Goal: Information Seeking & Learning: Learn about a topic

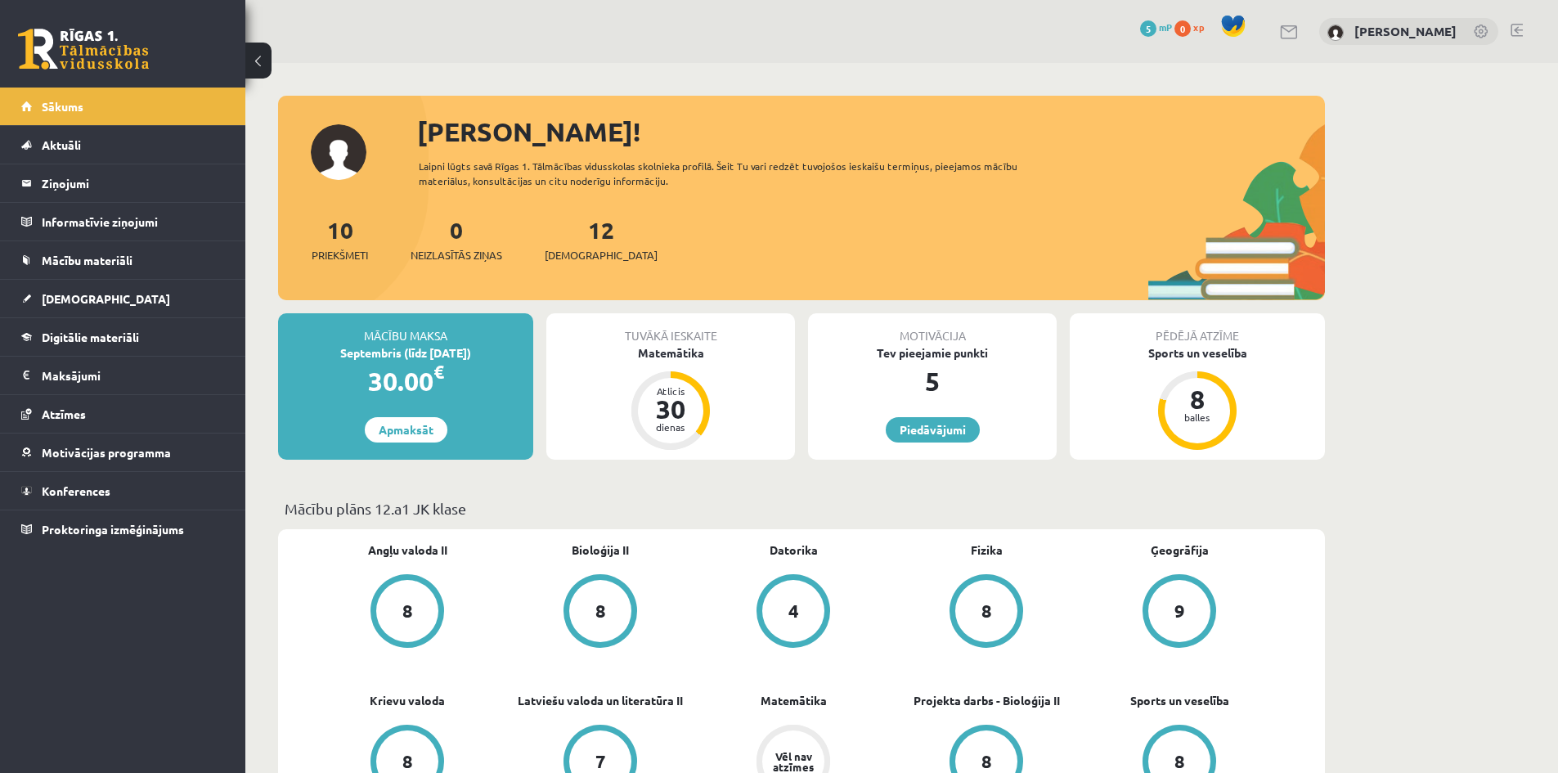
scroll to position [164, 0]
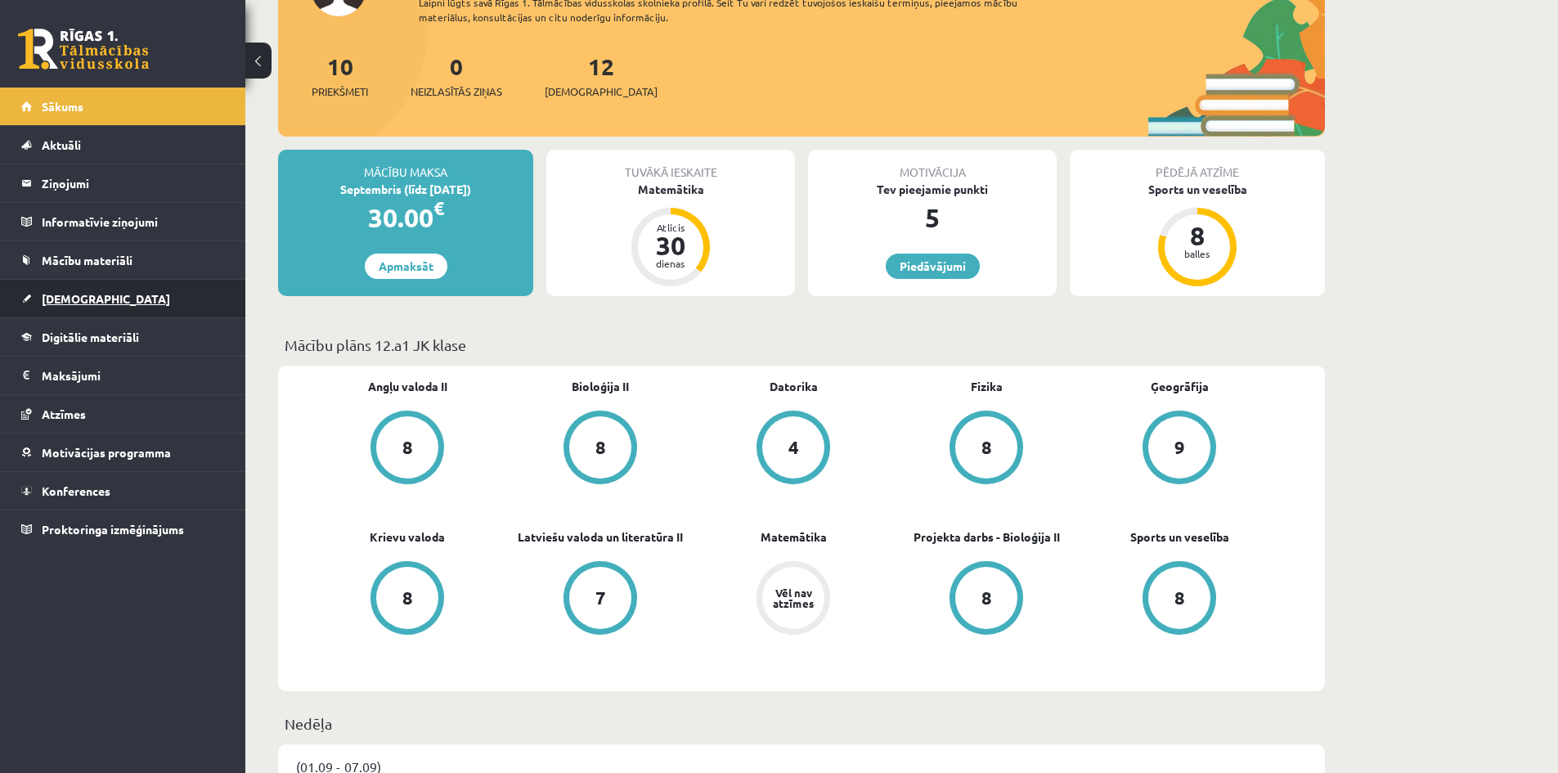
click at [101, 289] on link "[DEMOGRAPHIC_DATA]" at bounding box center [123, 299] width 204 height 38
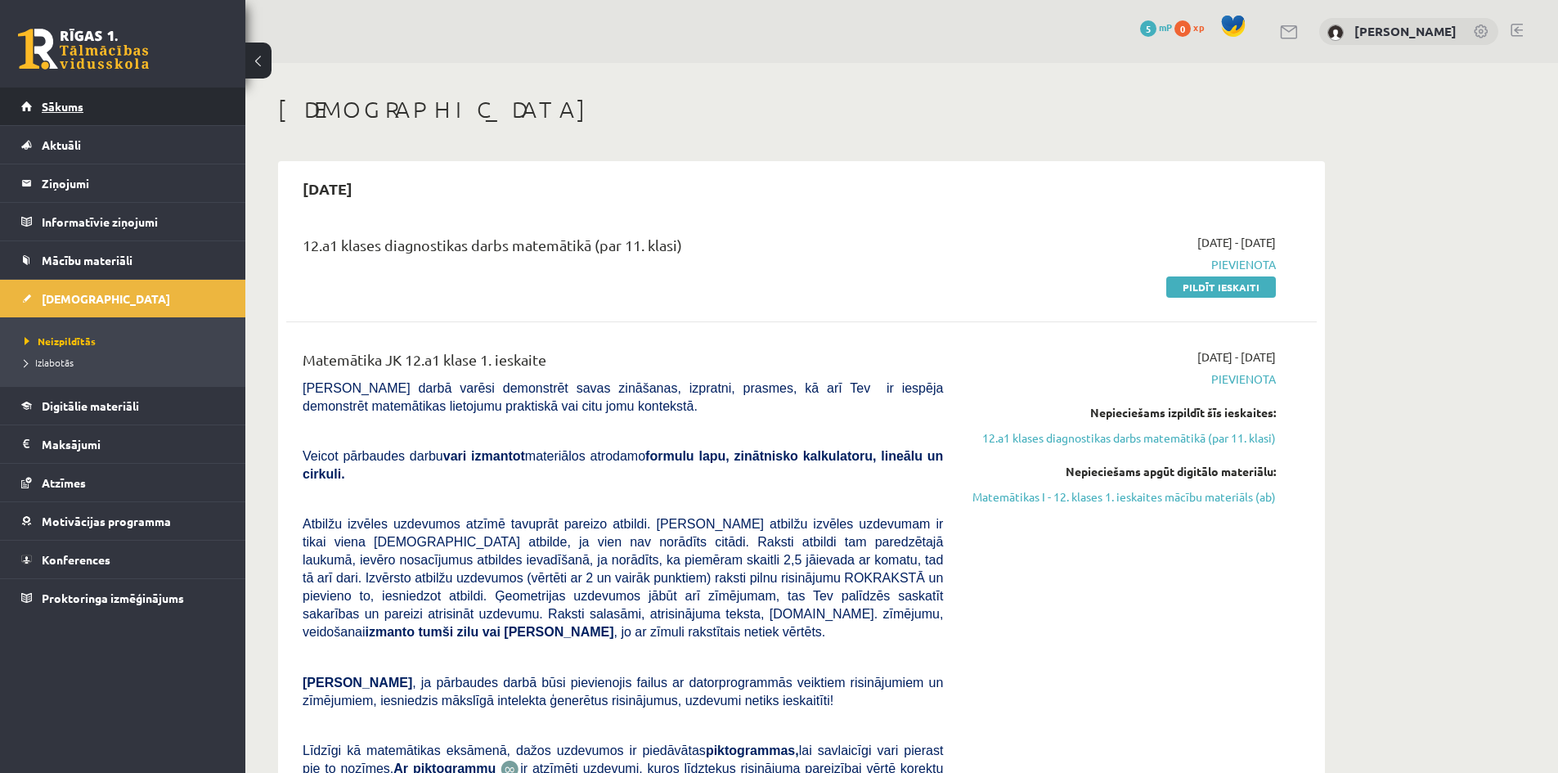
click at [93, 119] on link "Sākums" at bounding box center [123, 107] width 204 height 38
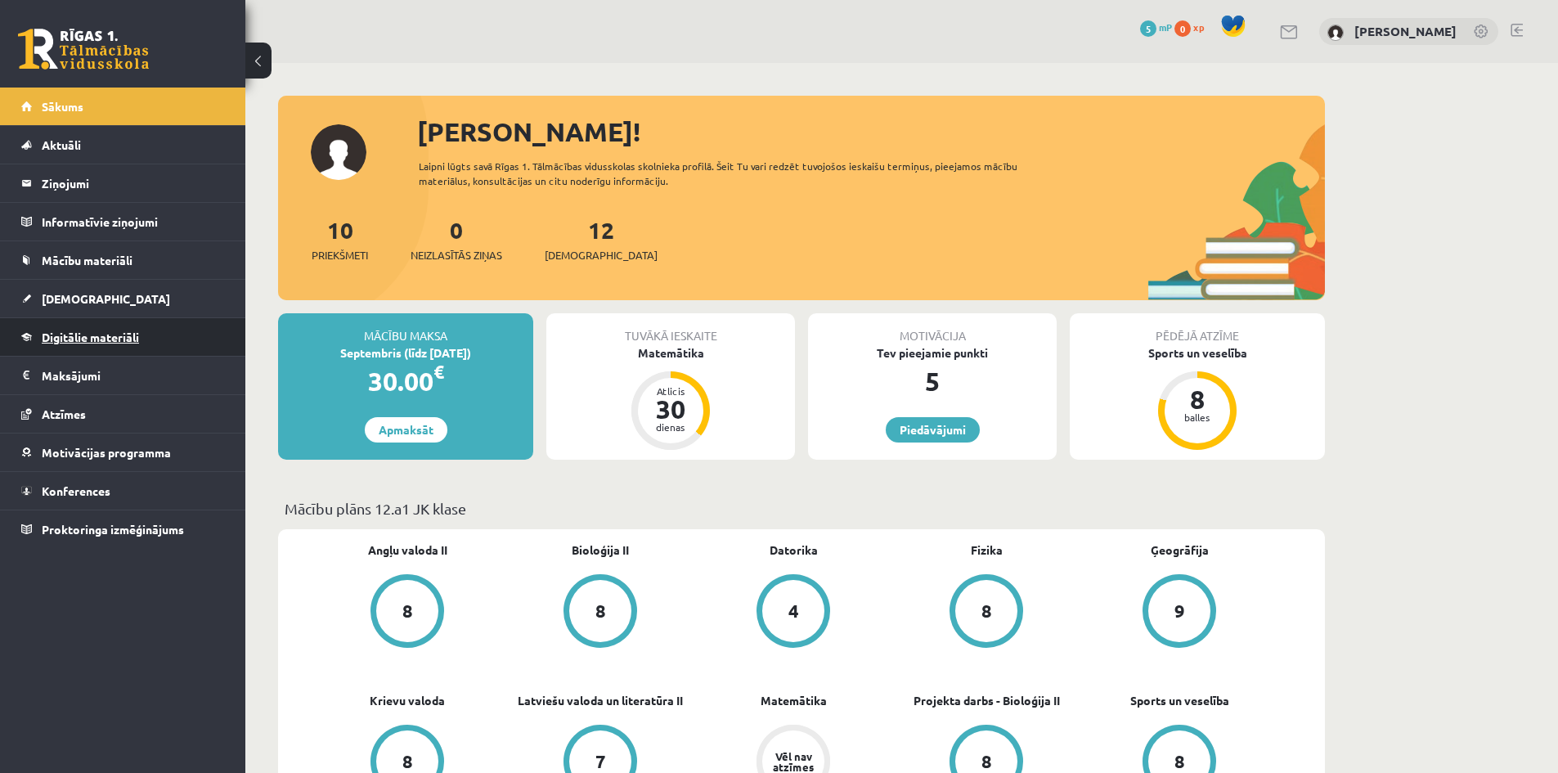
click at [55, 338] on span "Digitālie materiāli" at bounding box center [90, 337] width 97 height 15
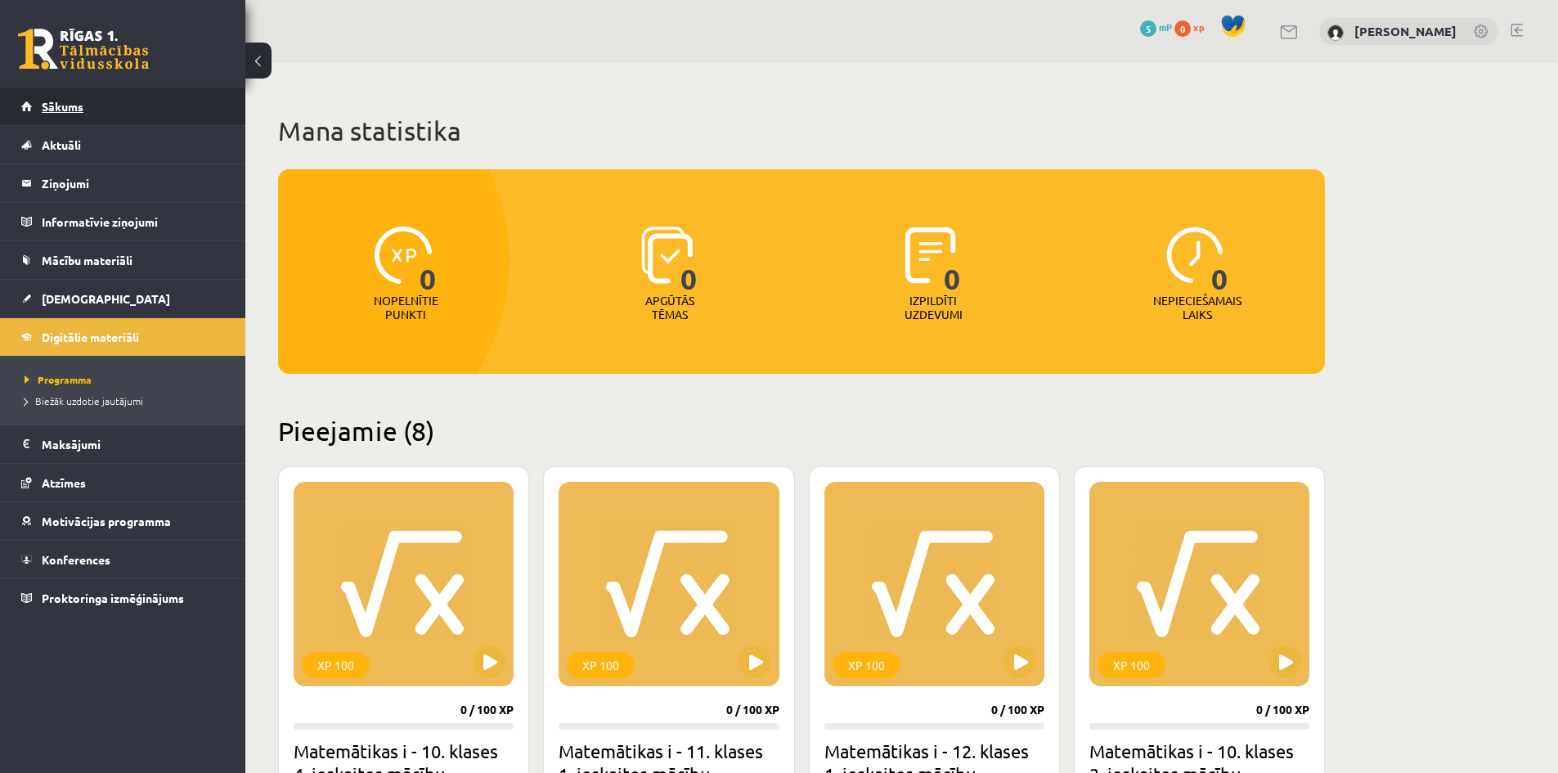
click at [56, 115] on link "Sākums" at bounding box center [123, 107] width 204 height 38
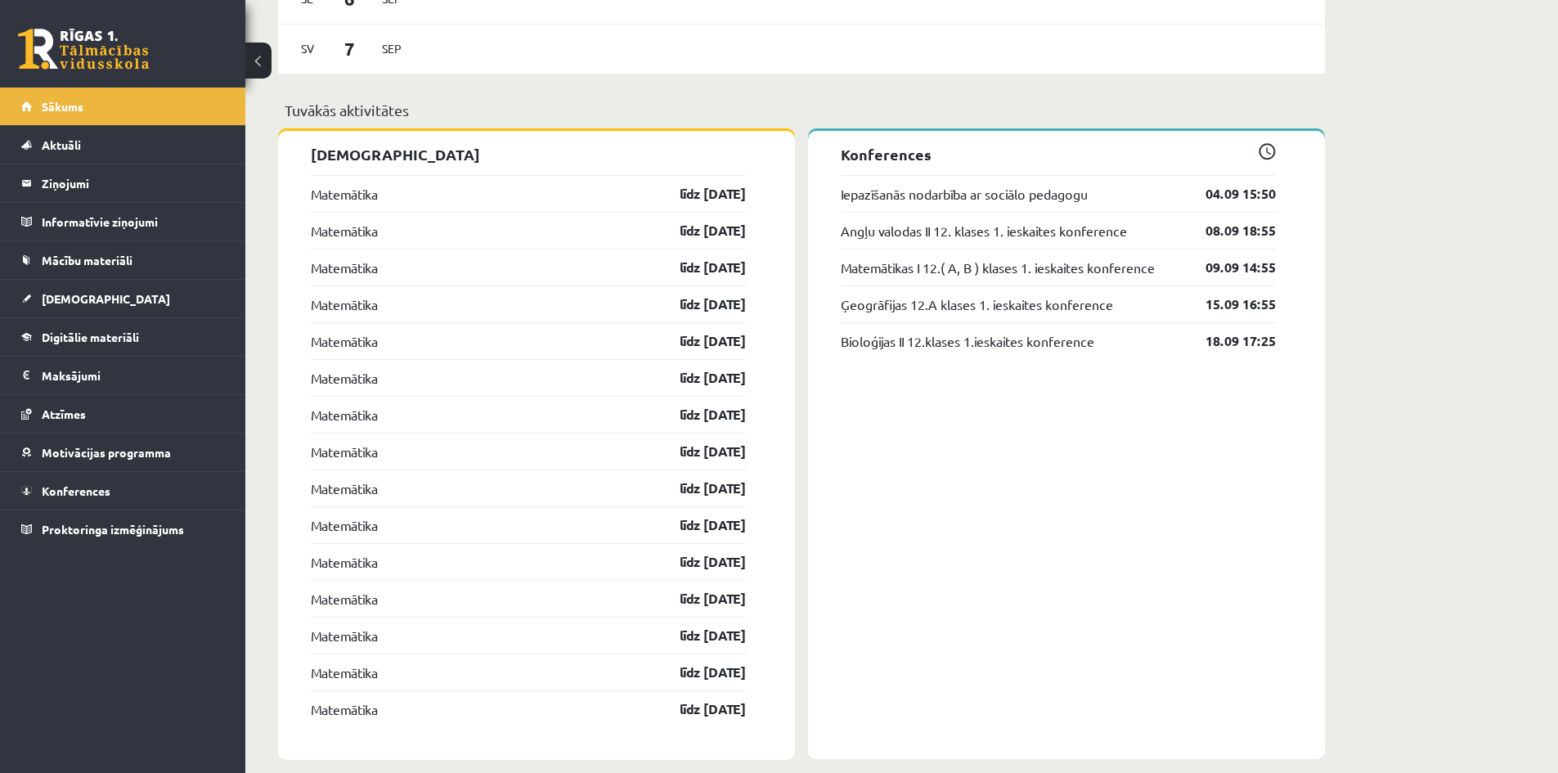
scroll to position [1248, 0]
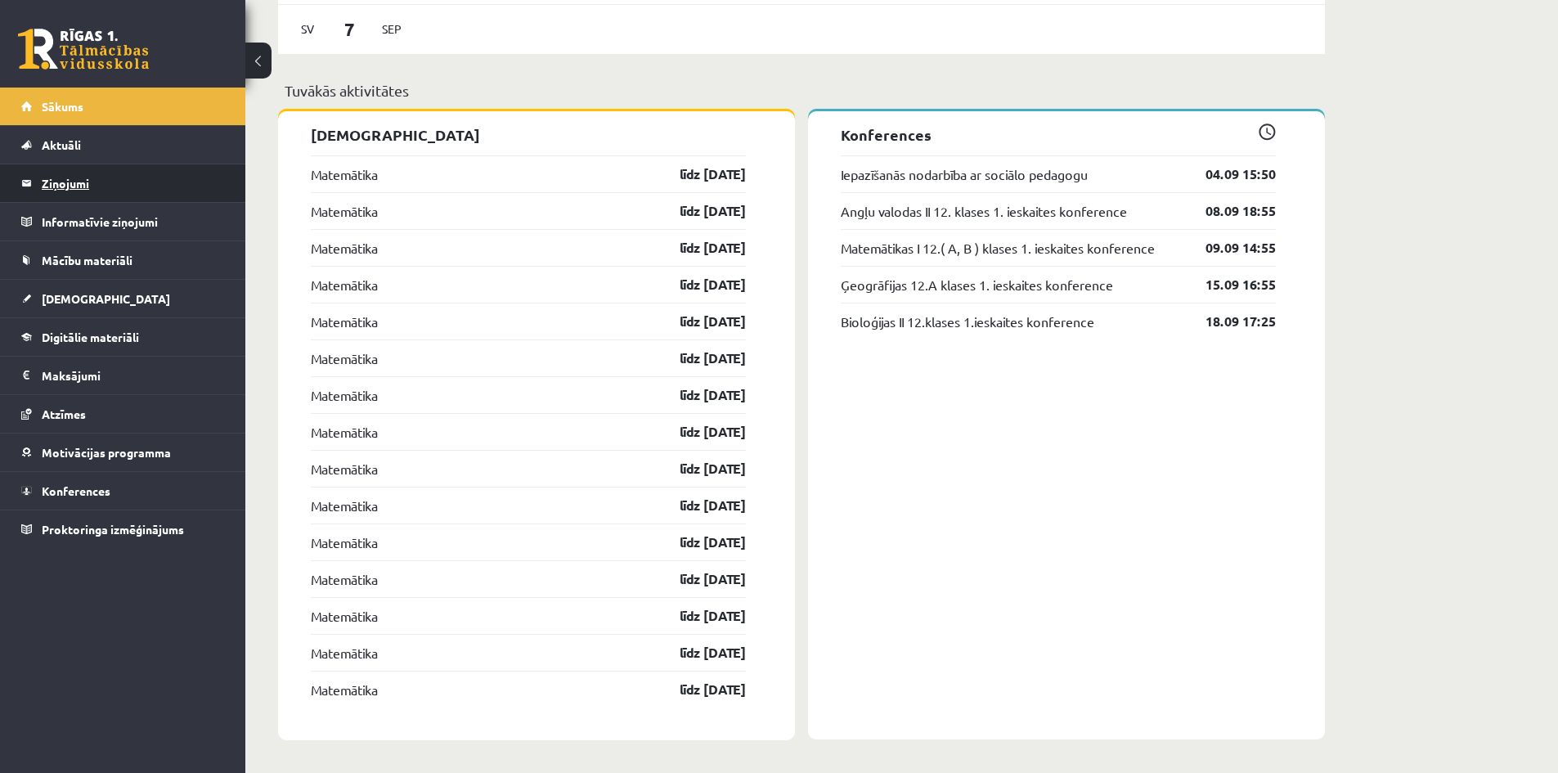
click at [65, 167] on legend "Ziņojumi 0" at bounding box center [133, 183] width 183 height 38
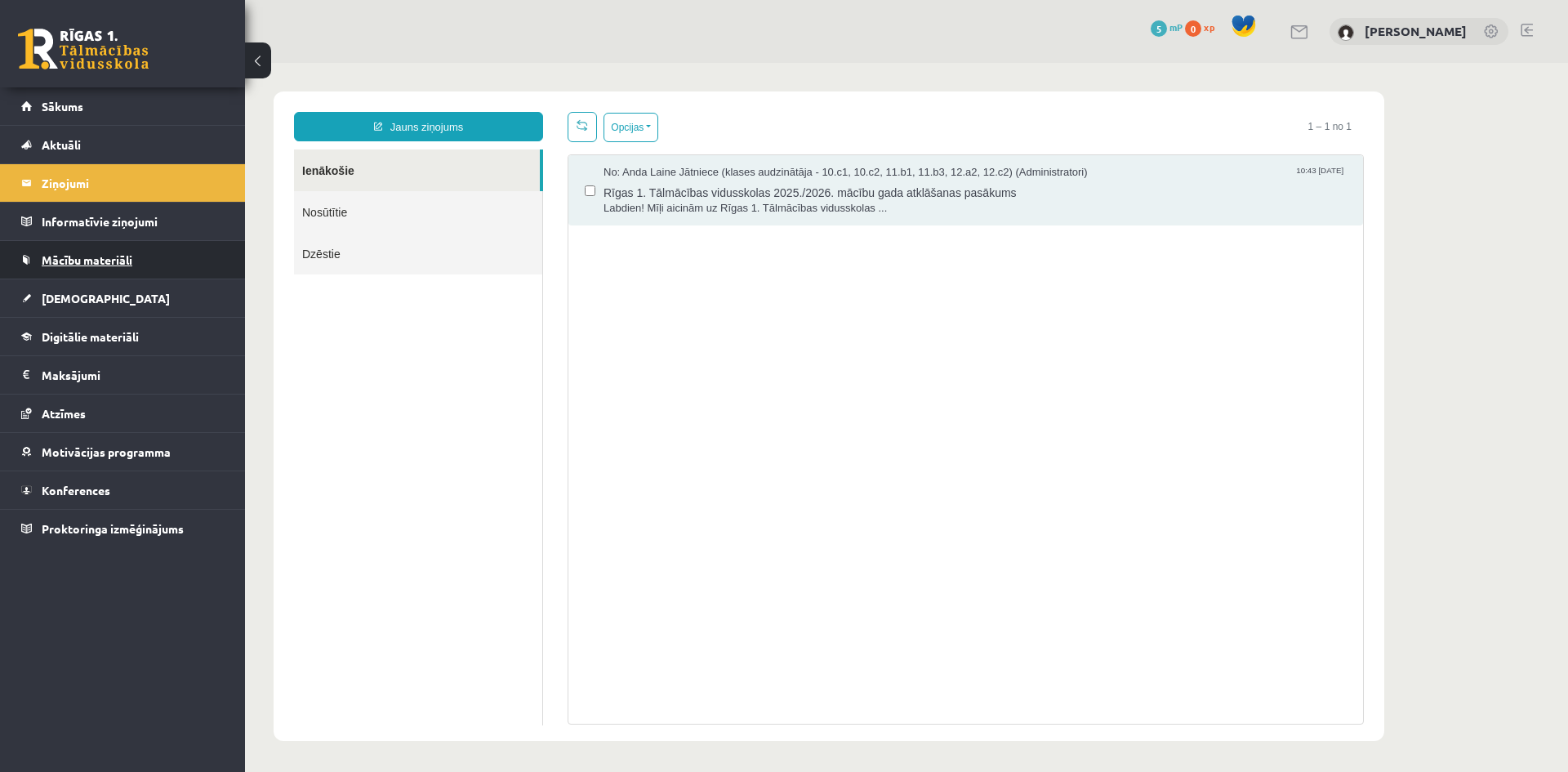
click at [82, 243] on link "Mācību materiāli" at bounding box center [123, 260] width 204 height 38
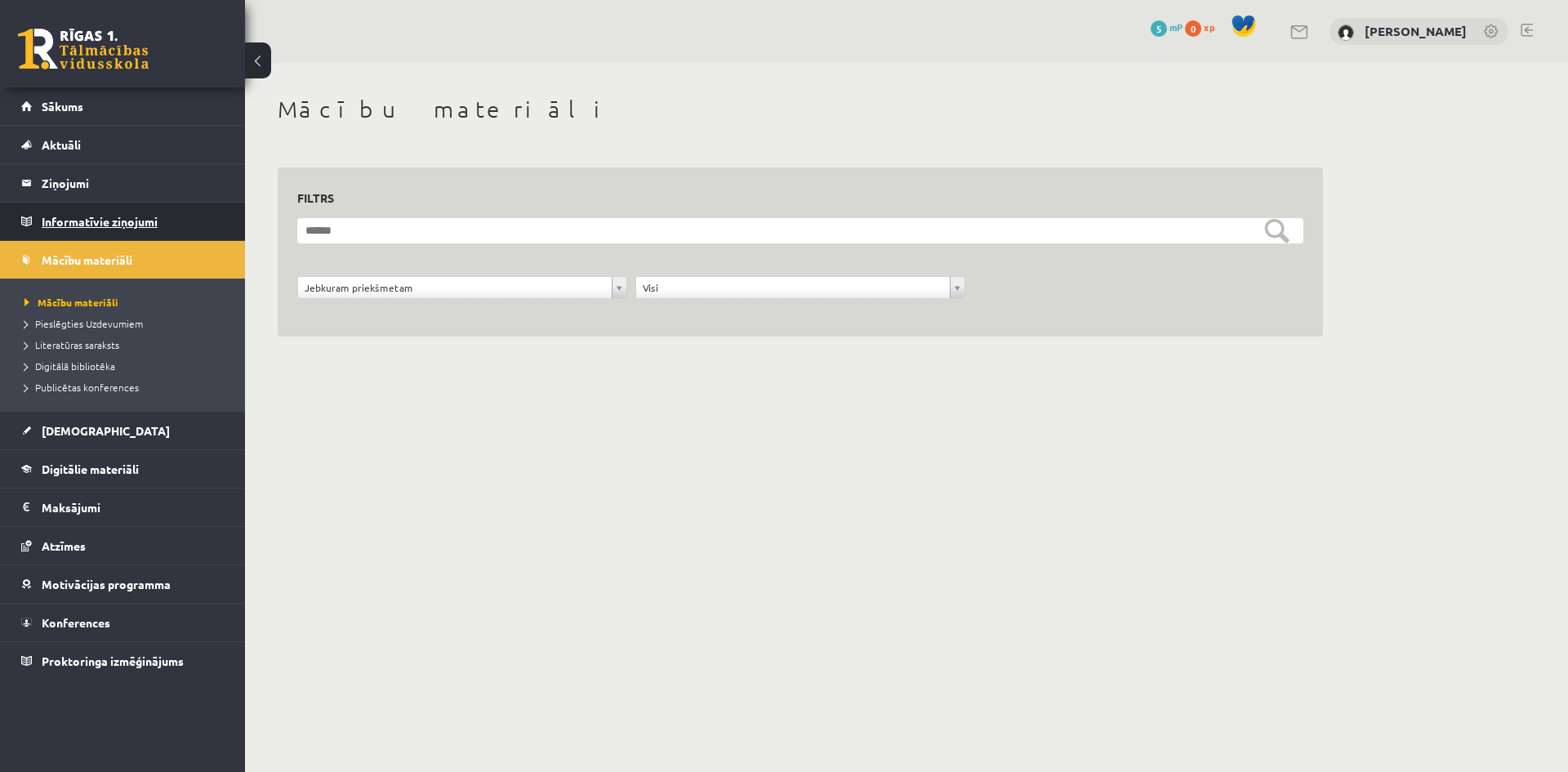
click at [132, 236] on legend "Informatīvie ziņojumi 0" at bounding box center [133, 222] width 183 height 38
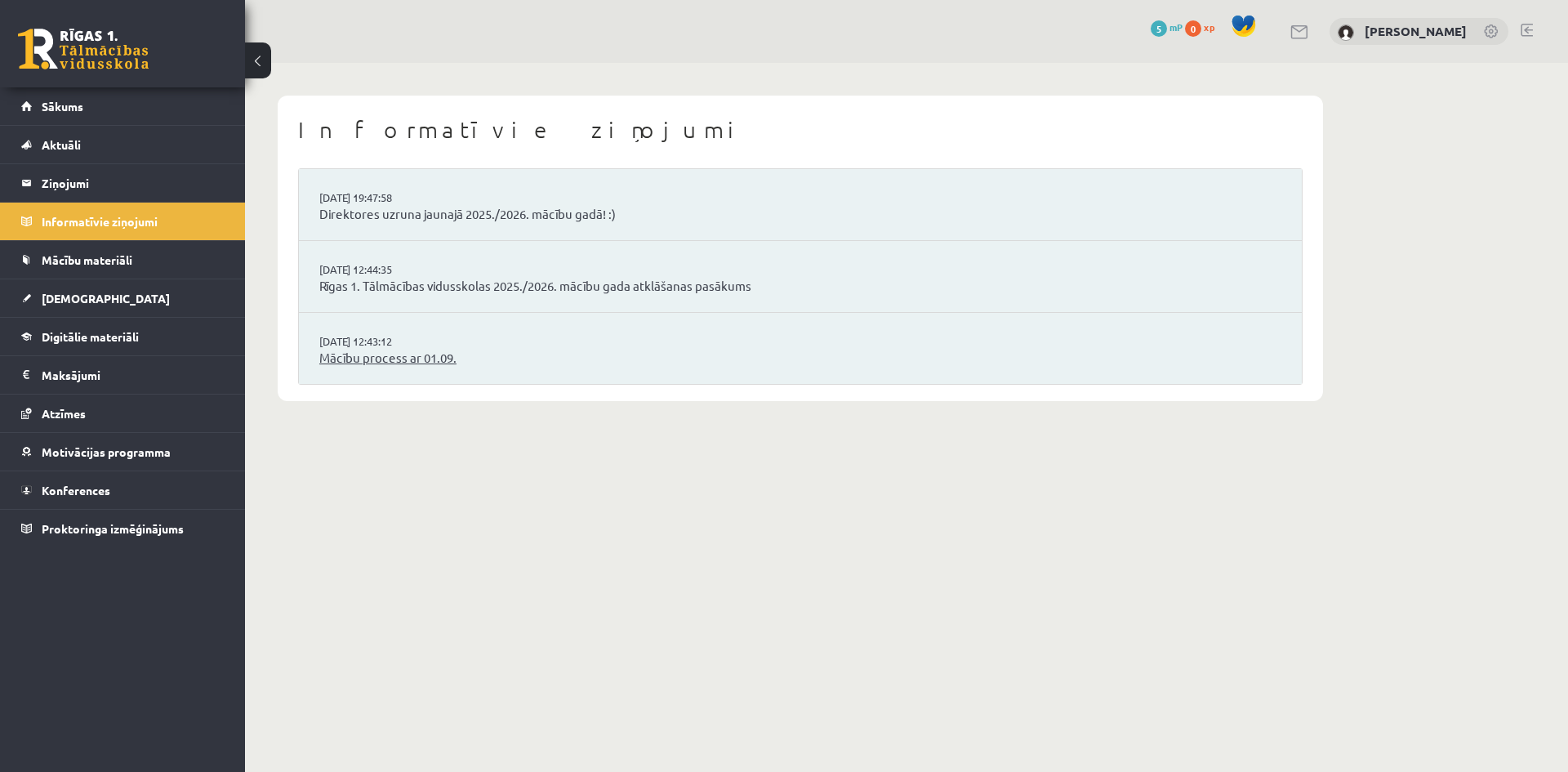
click at [410, 353] on link "Mācību process ar 01.09." at bounding box center [800, 358] width 962 height 19
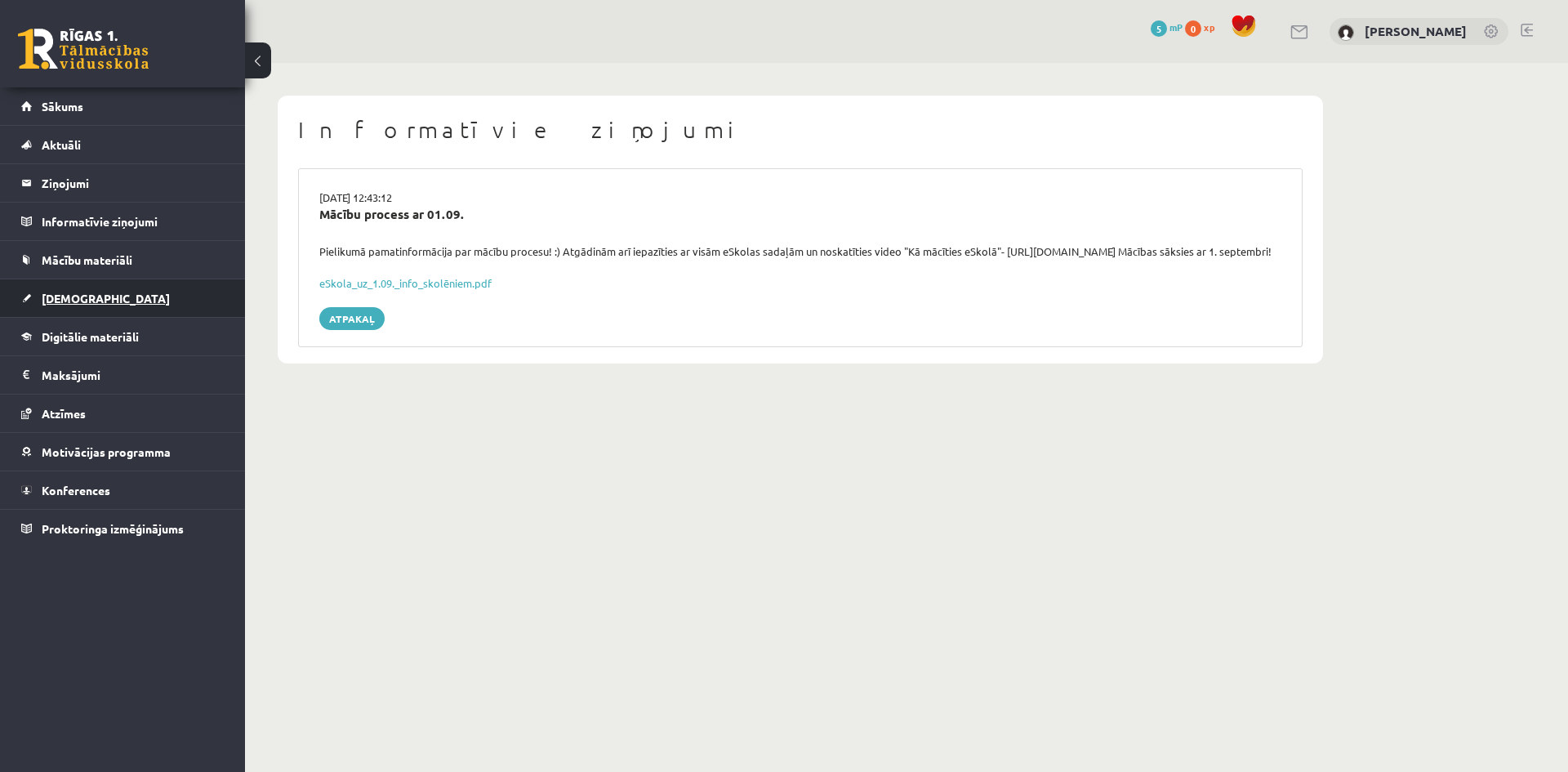
click at [67, 289] on link "[DEMOGRAPHIC_DATA]" at bounding box center [123, 299] width 204 height 38
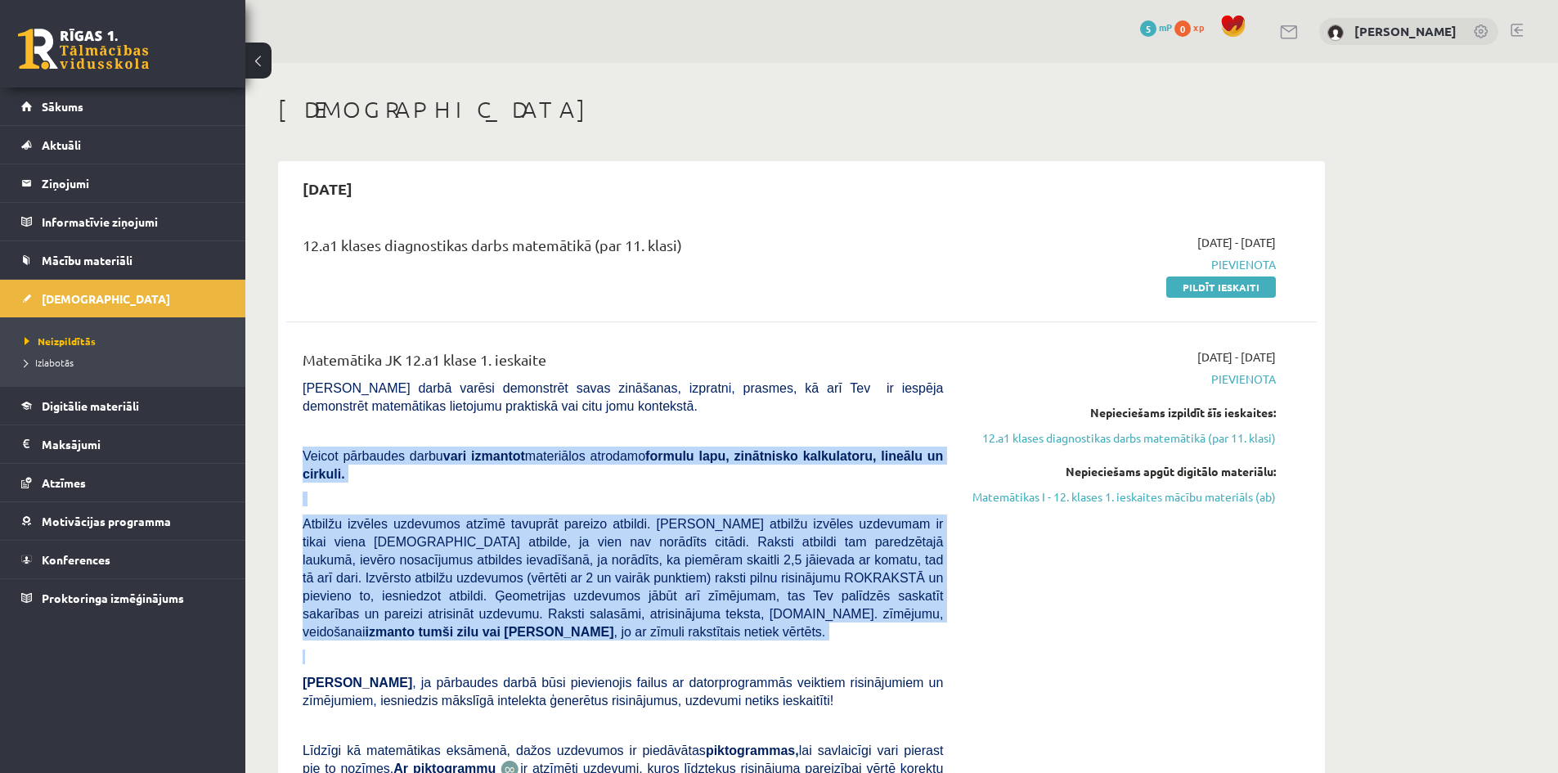
drag, startPoint x: 497, startPoint y: 420, endPoint x: 693, endPoint y: 616, distance: 277.1
click at [693, 616] on div "Matemātika JK 12.a1 klase 1. ieskaite Pārbaudes darbā varēsi demonstrēt savas z…" at bounding box center [622, 624] width 665 height 553
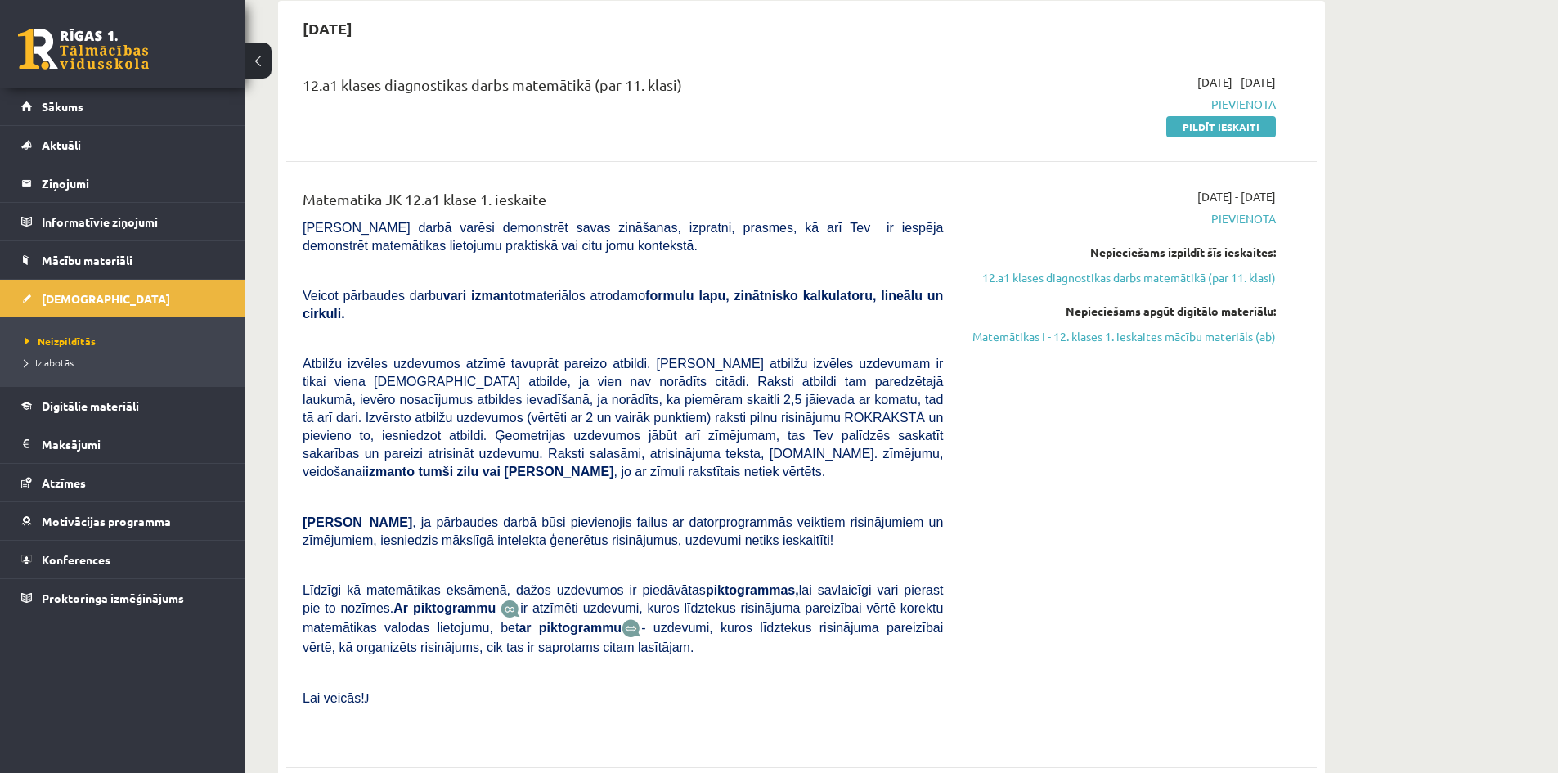
scroll to position [327, 0]
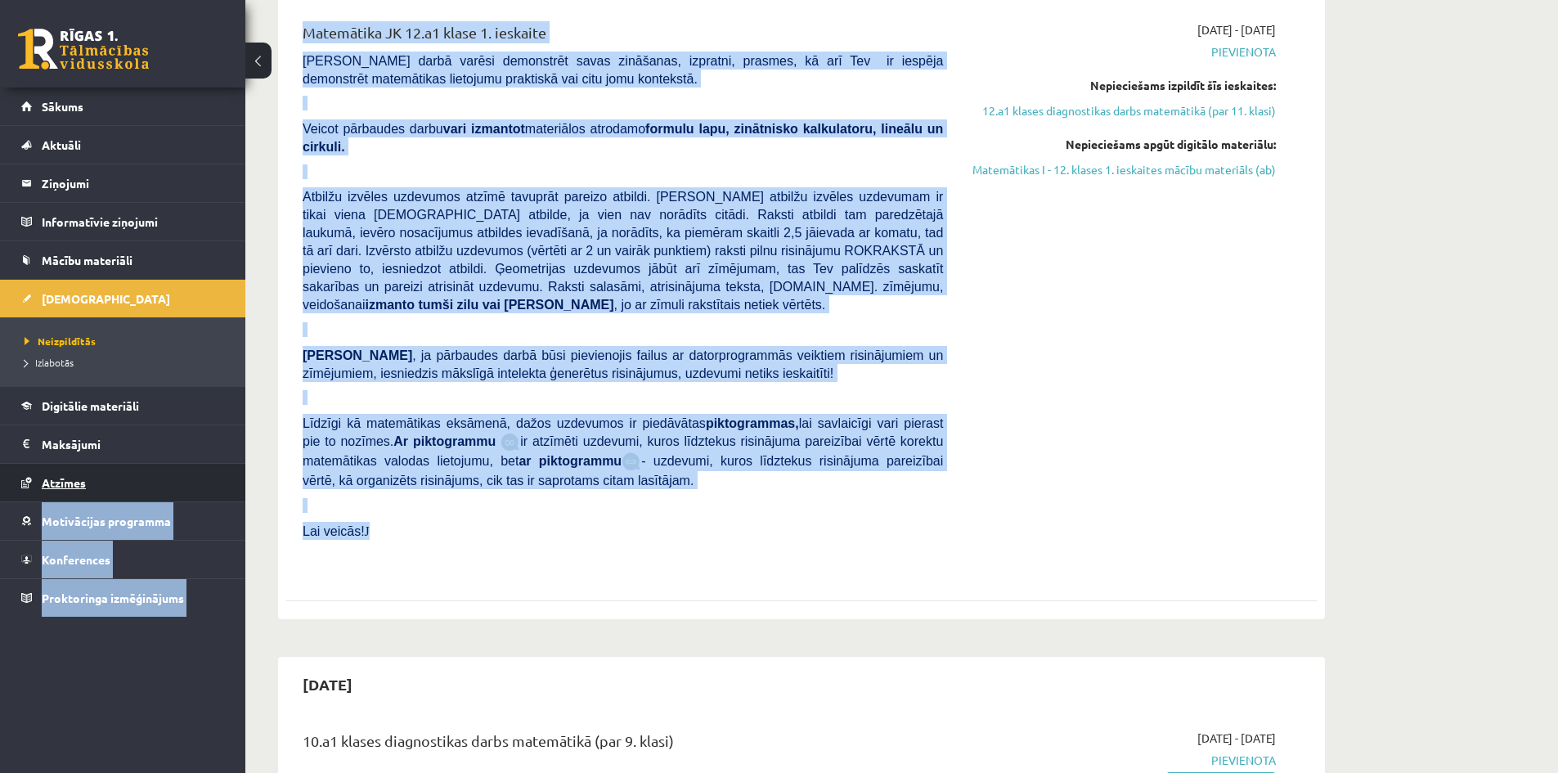
drag, startPoint x: 389, startPoint y: 495, endPoint x: 223, endPoint y: 500, distance: 166.1
click at [457, 498] on p at bounding box center [623, 505] width 640 height 15
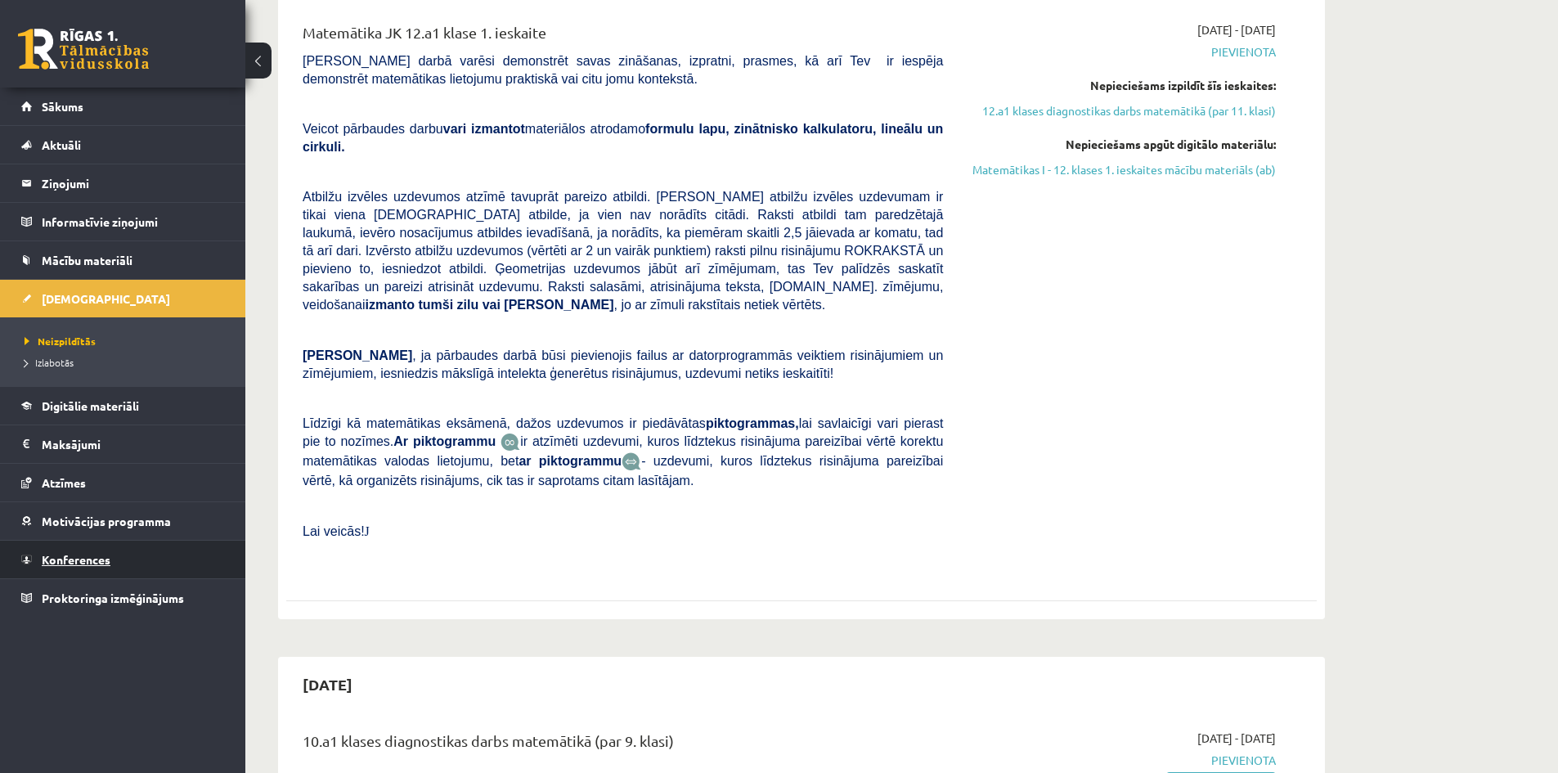
click at [51, 569] on link "Konferences" at bounding box center [123, 560] width 204 height 38
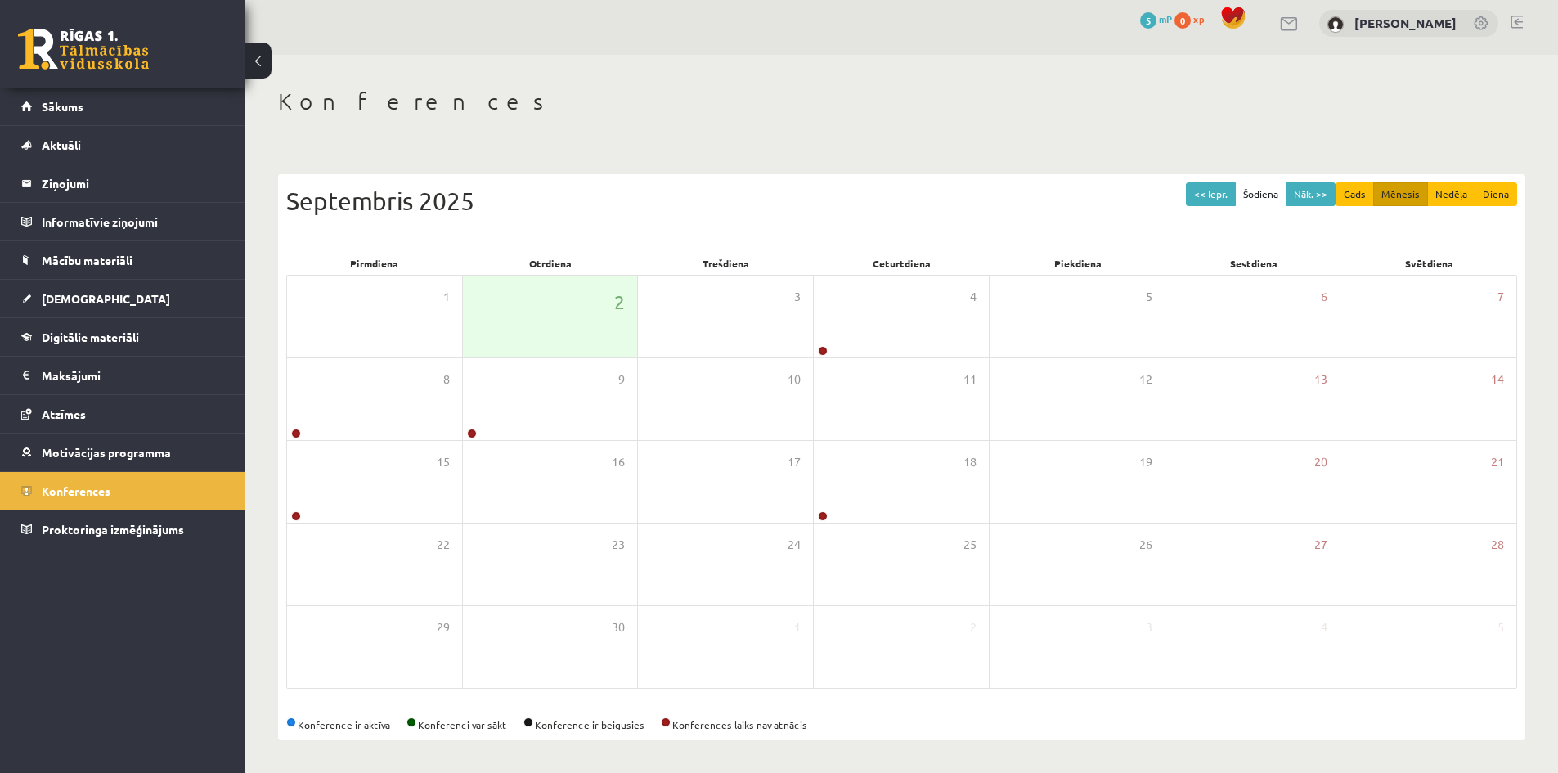
scroll to position [9, 0]
click at [48, 420] on span "Atzīmes" at bounding box center [64, 414] width 44 height 15
